Goal: Find contact information

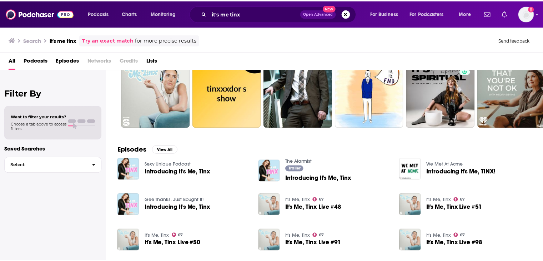
scroll to position [71, 0]
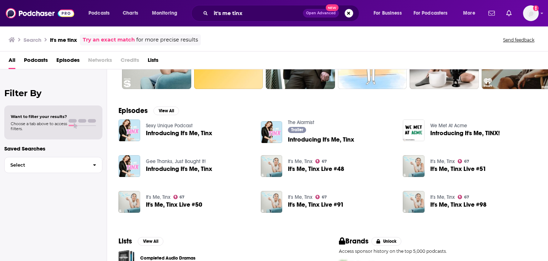
click at [173, 204] on span "It's Me, Tinx Live #50" at bounding box center [174, 204] width 56 height 6
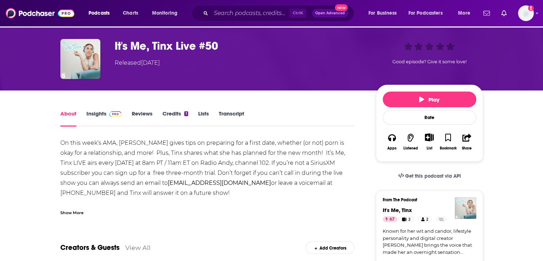
scroll to position [36, 0]
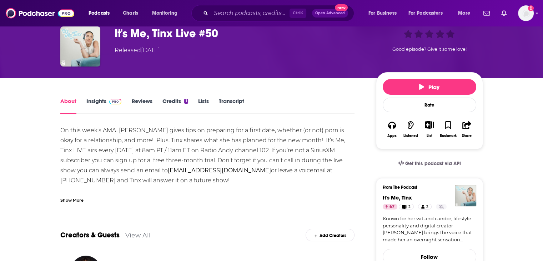
click at [95, 98] on link "Insights" at bounding box center [103, 105] width 35 height 16
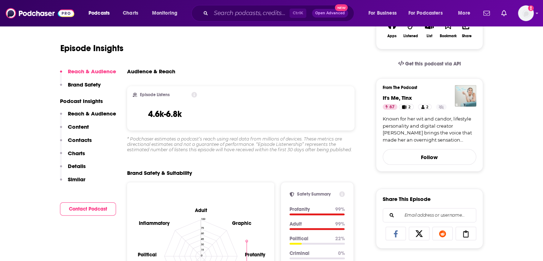
scroll to position [143, 0]
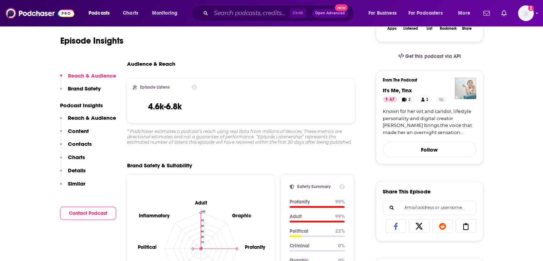
click at [83, 130] on p "Content" at bounding box center [78, 130] width 21 height 7
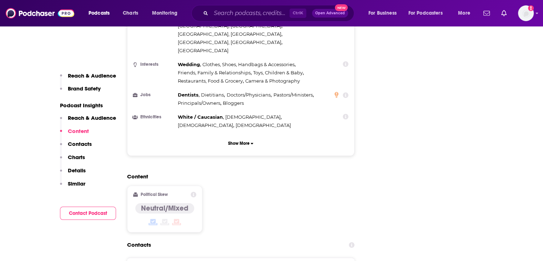
click at [84, 145] on p "Contacts" at bounding box center [80, 143] width 24 height 7
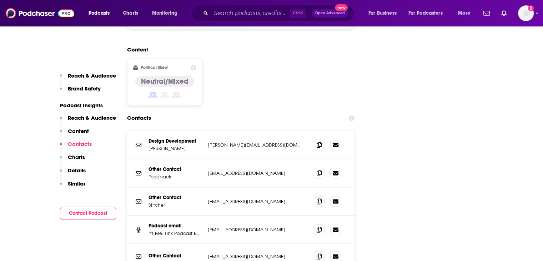
scroll to position [997, 0]
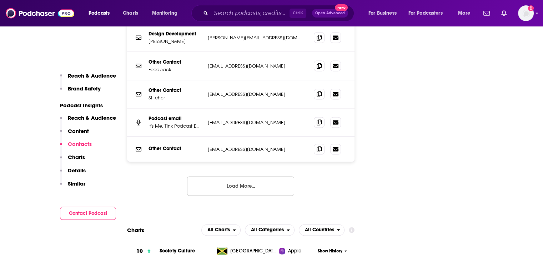
click at [274, 176] on button "Load More..." at bounding box center [240, 185] width 107 height 19
